Goal: Information Seeking & Learning: Find contact information

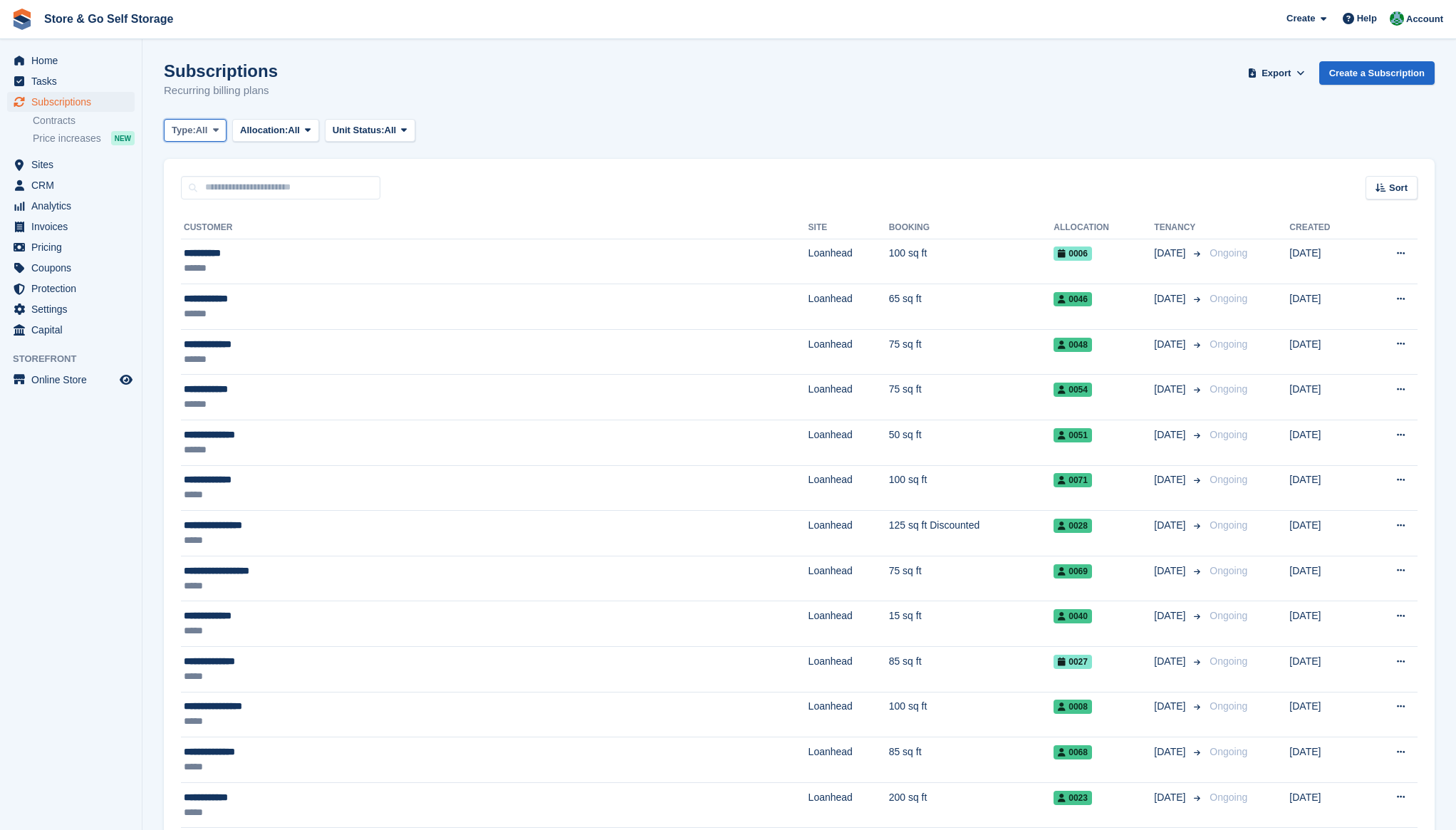
click at [210, 130] on button "Type: All" at bounding box center [195, 131] width 63 height 24
click at [206, 190] on link "Upcoming" at bounding box center [232, 189] width 124 height 26
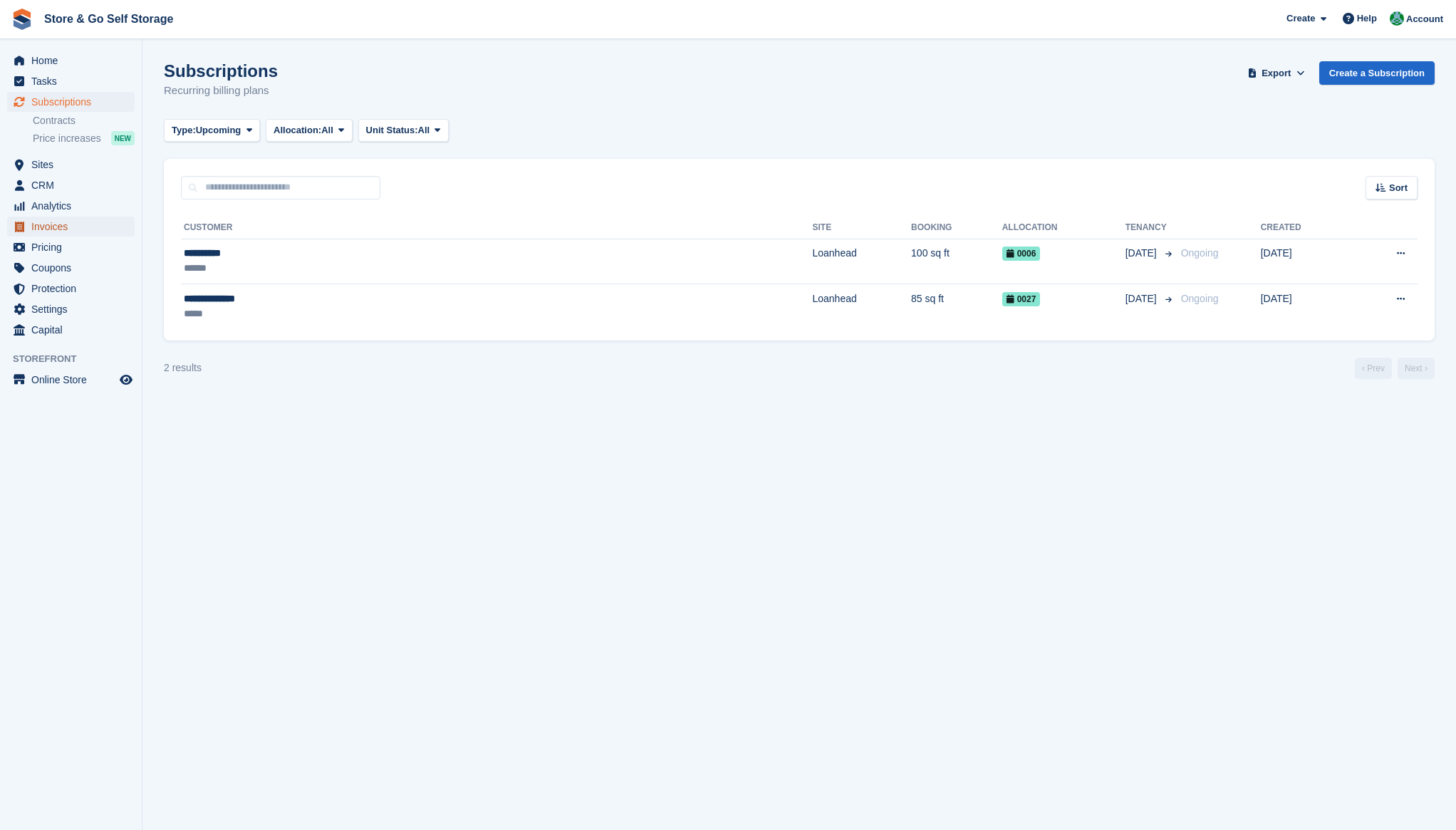
click at [64, 230] on span "Invoices" at bounding box center [74, 226] width 86 height 20
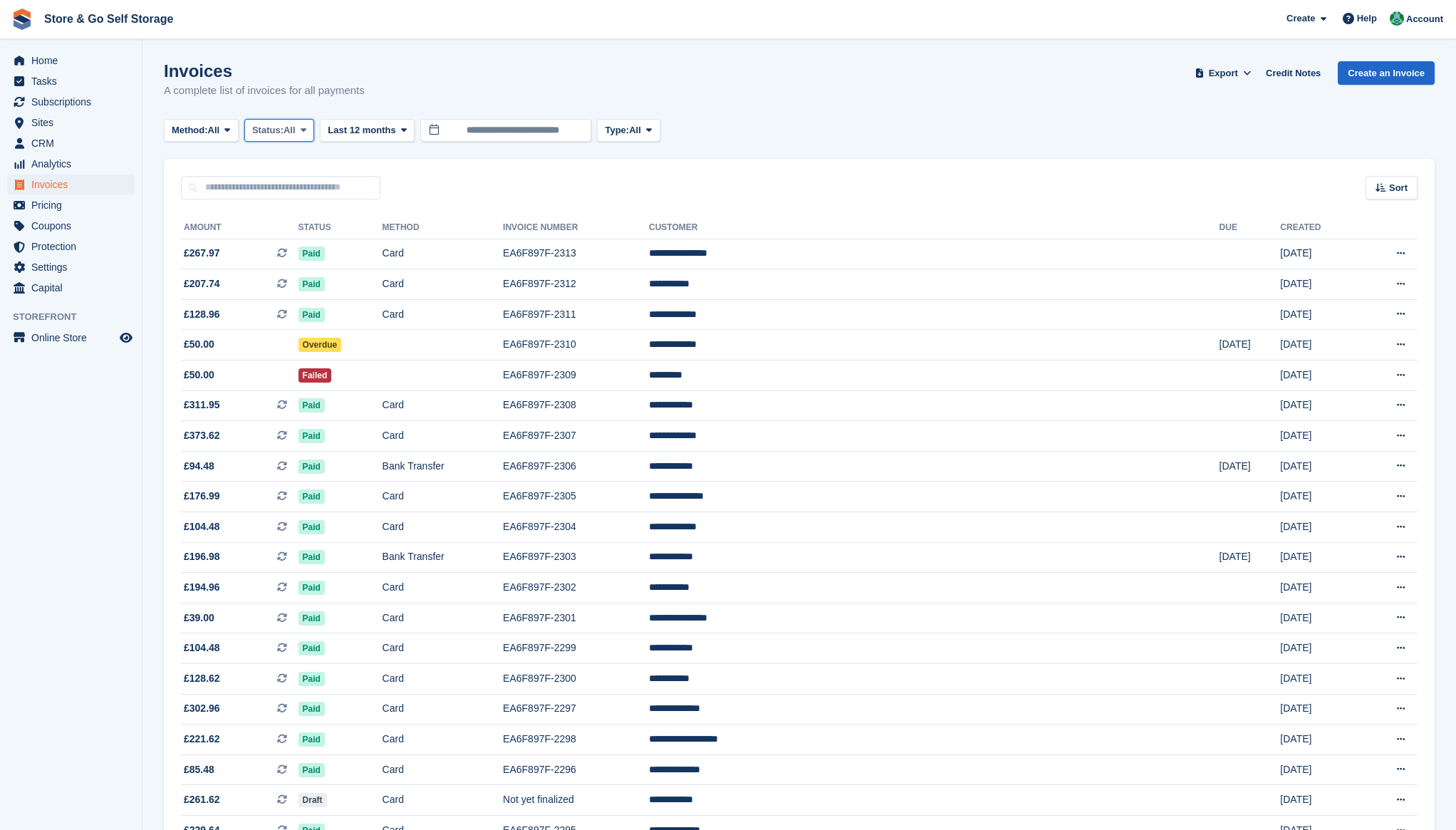
click at [284, 136] on span "Status:" at bounding box center [268, 130] width 31 height 14
click at [294, 238] on link "Open" at bounding box center [313, 240] width 124 height 26
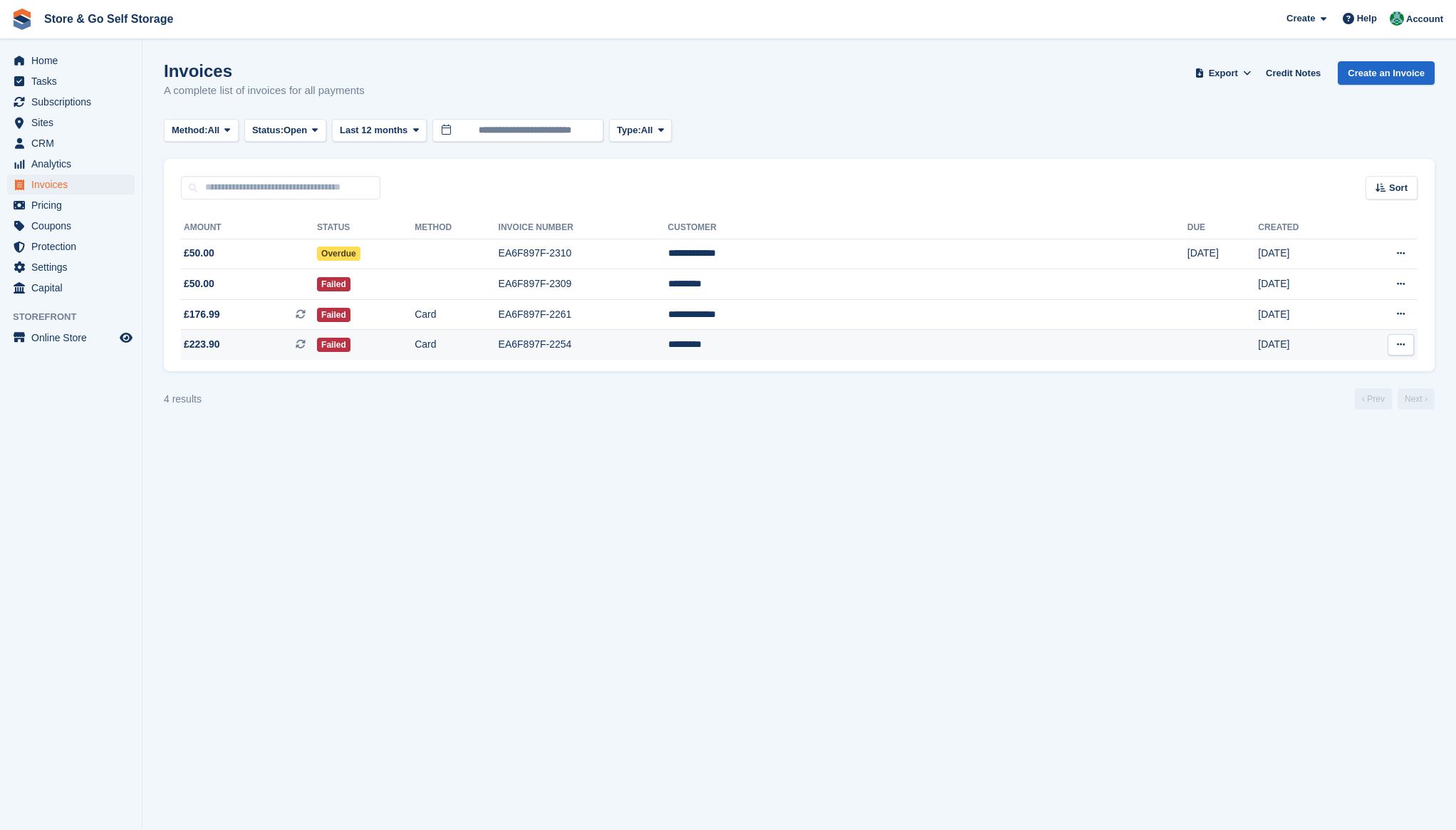
click at [498, 343] on td "Card" at bounding box center [456, 345] width 83 height 30
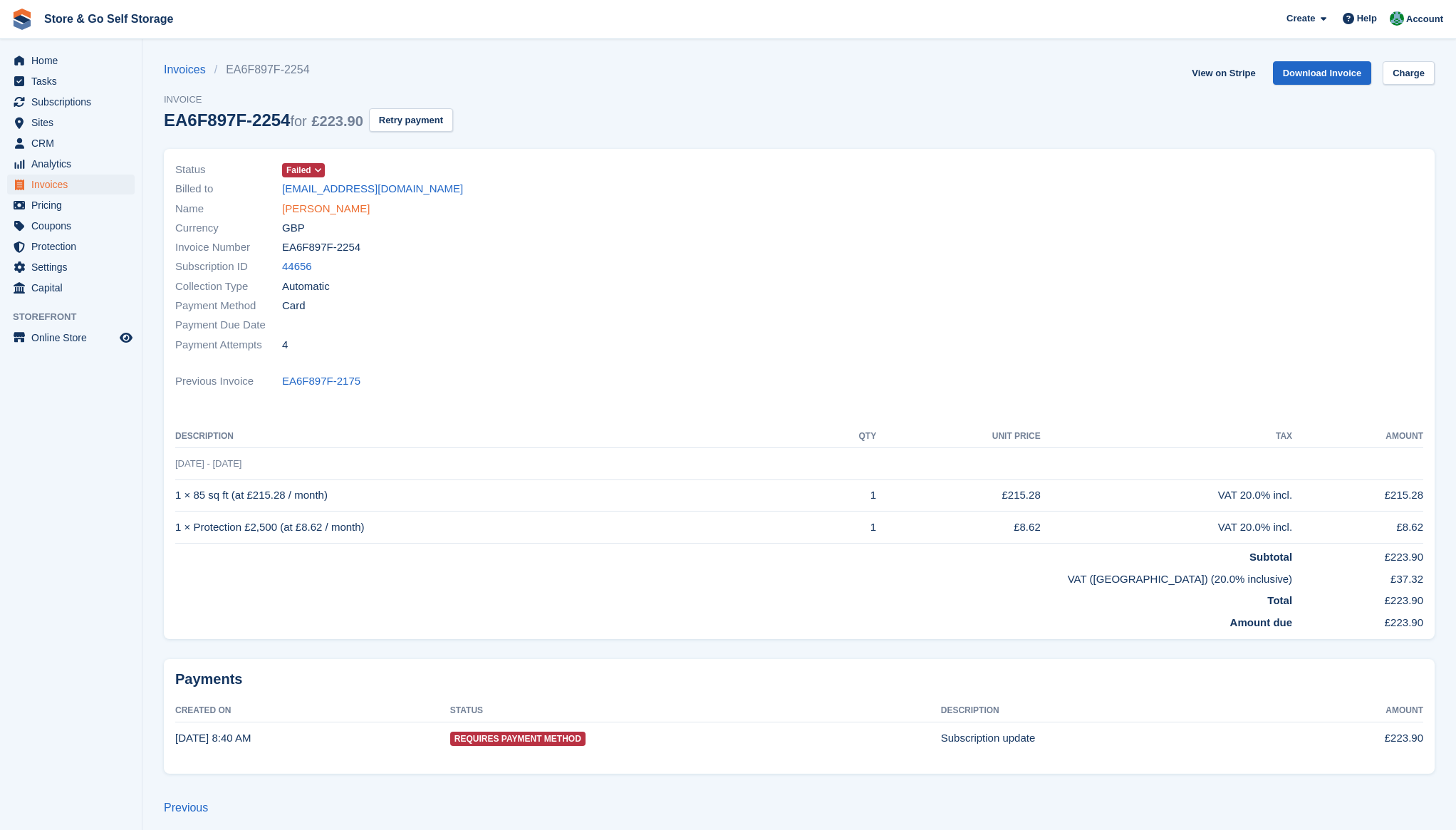
click at [311, 206] on link "[PERSON_NAME]" at bounding box center [326, 209] width 87 height 16
